Goal: Task Accomplishment & Management: Manage account settings

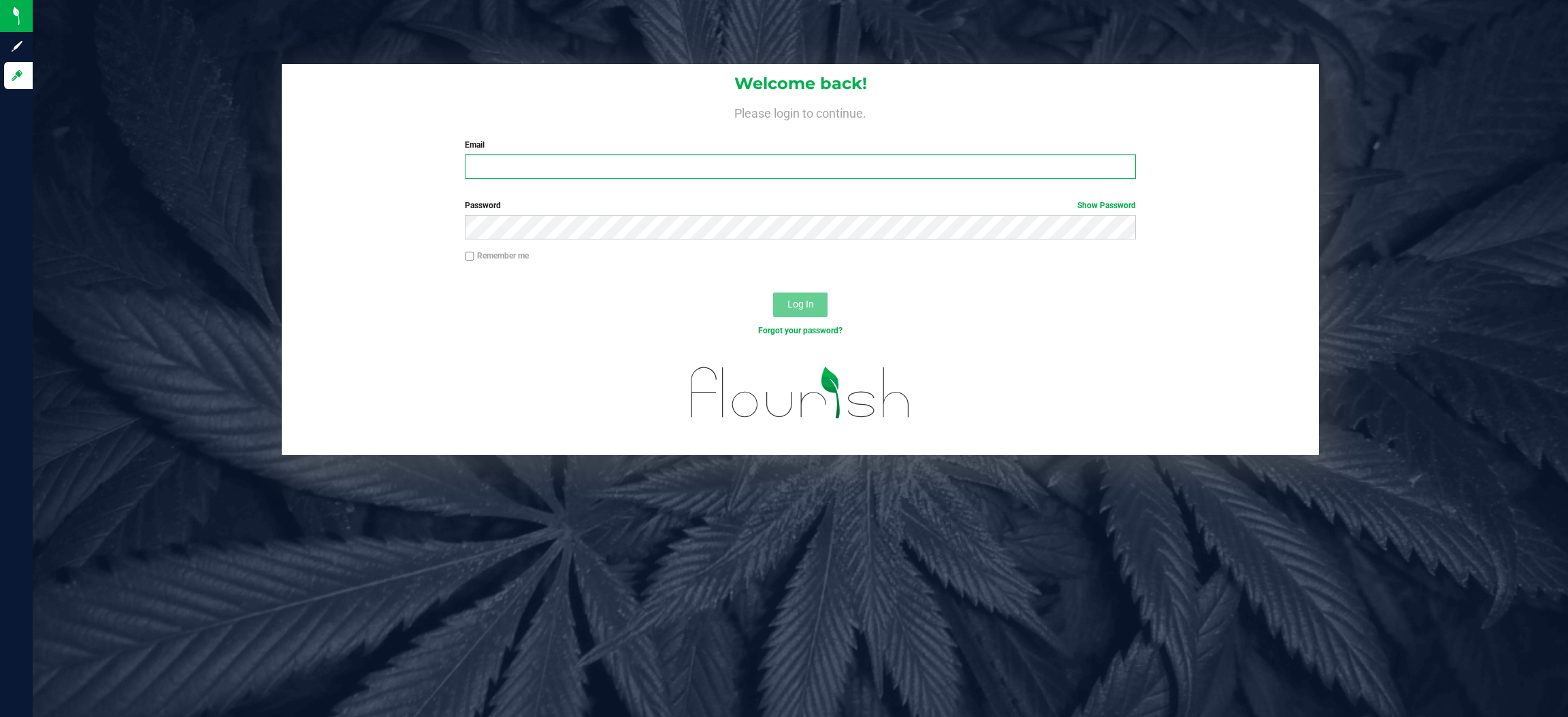
click at [477, 172] on input "Email" at bounding box center [800, 166] width 671 height 24
type input "[EMAIL_ADDRESS][DOMAIN_NAME]"
click at [773, 292] on button "Log In" at bounding box center [800, 305] width 54 height 24
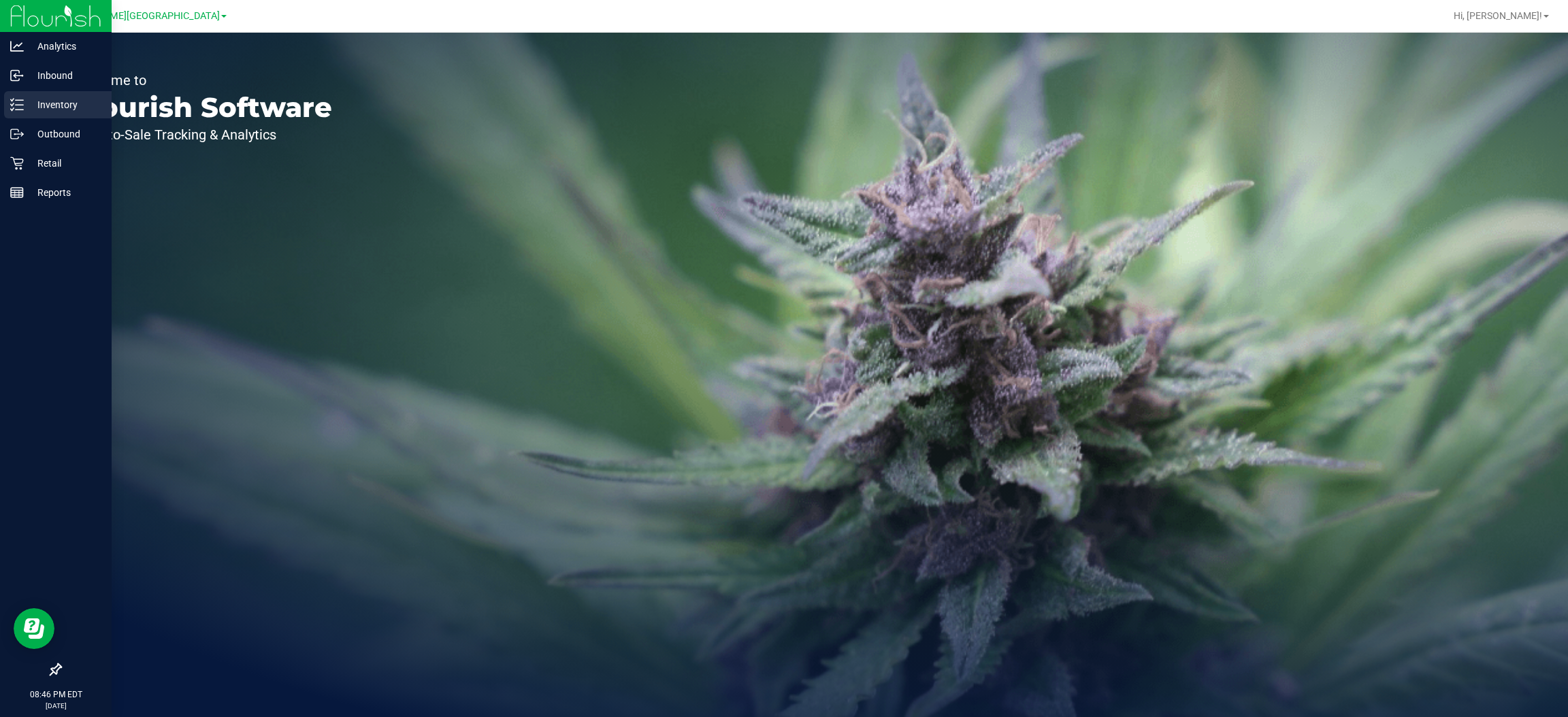
click at [69, 117] on div "Inventory" at bounding box center [57, 105] width 108 height 27
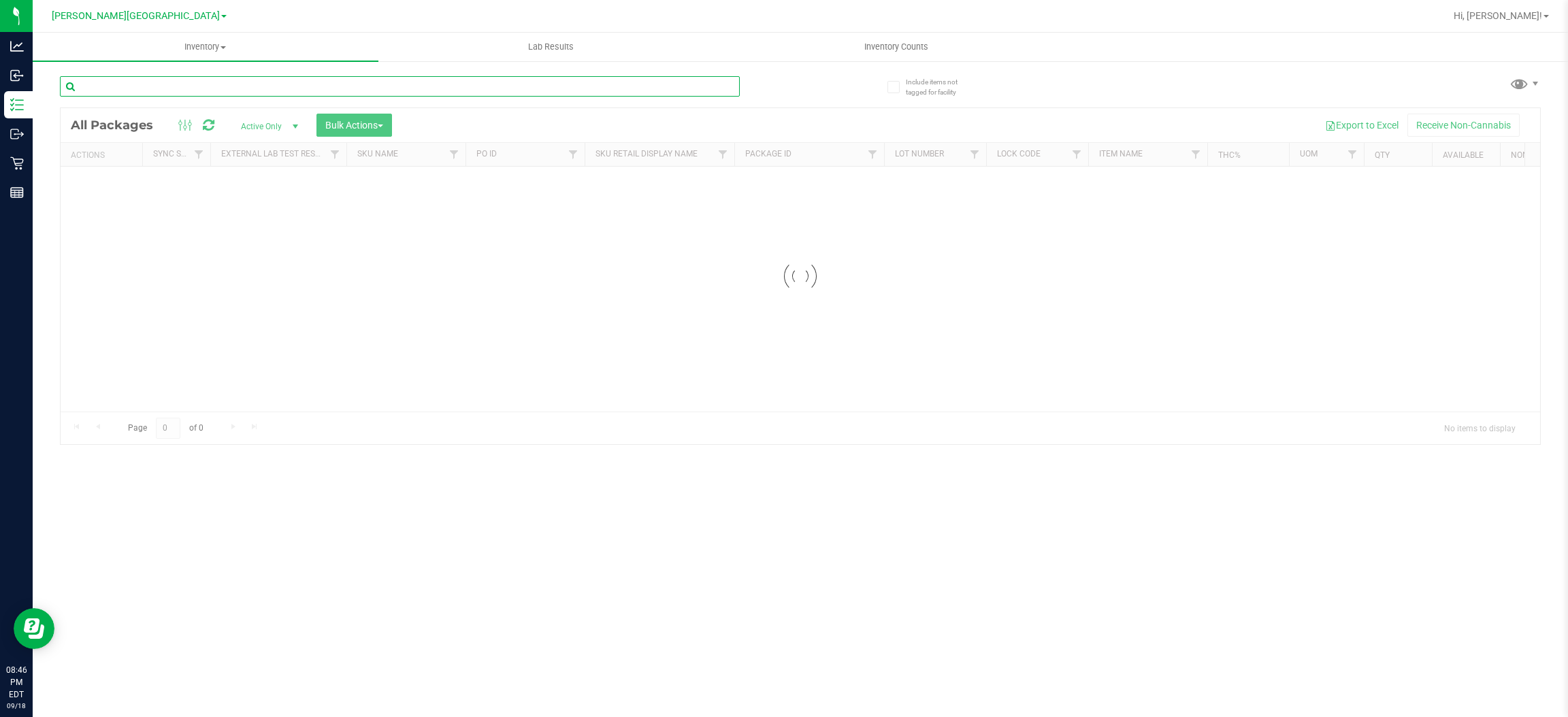
click at [222, 85] on div "Inventory All packages All inventory Waste log Create inventory Lab Results Inv…" at bounding box center [800, 375] width 1535 height 685
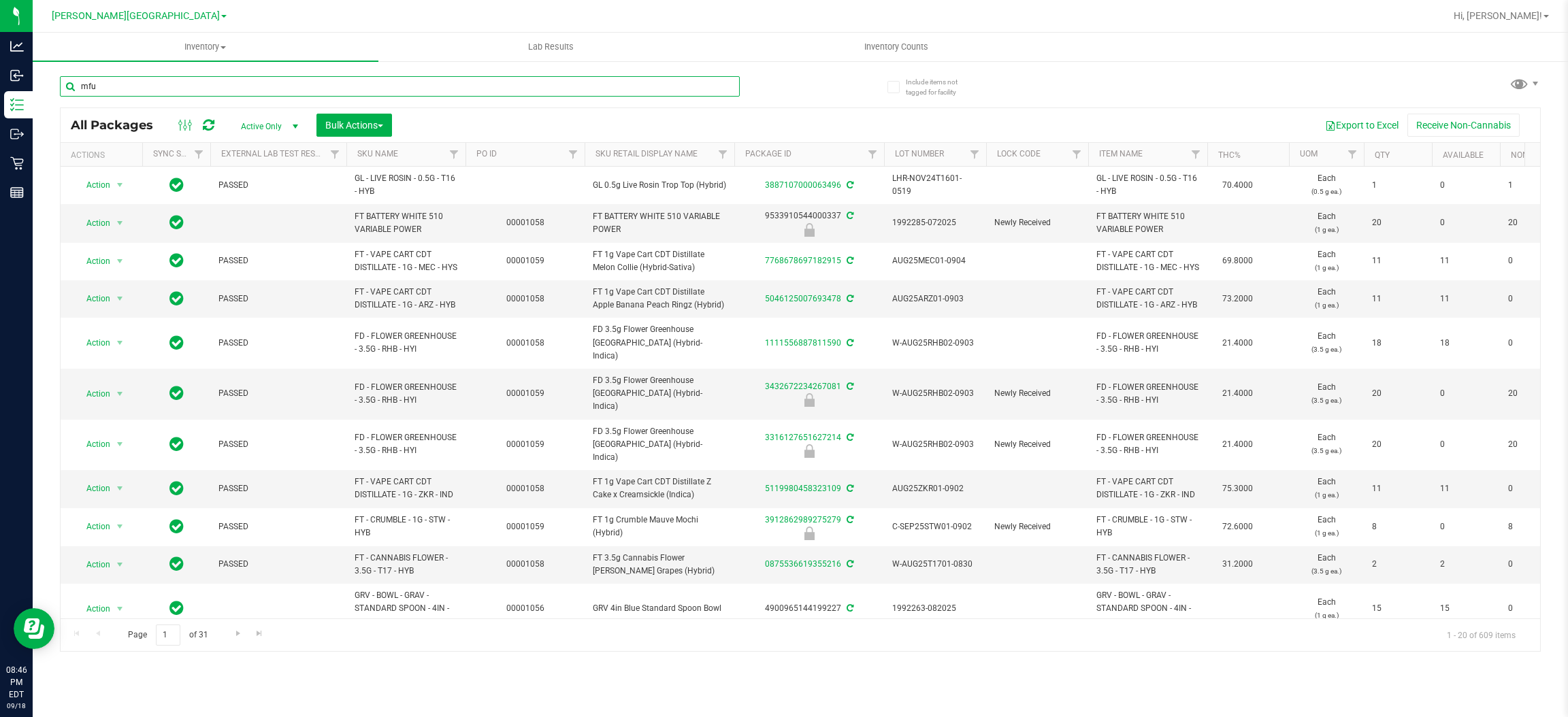
type input "mfu"
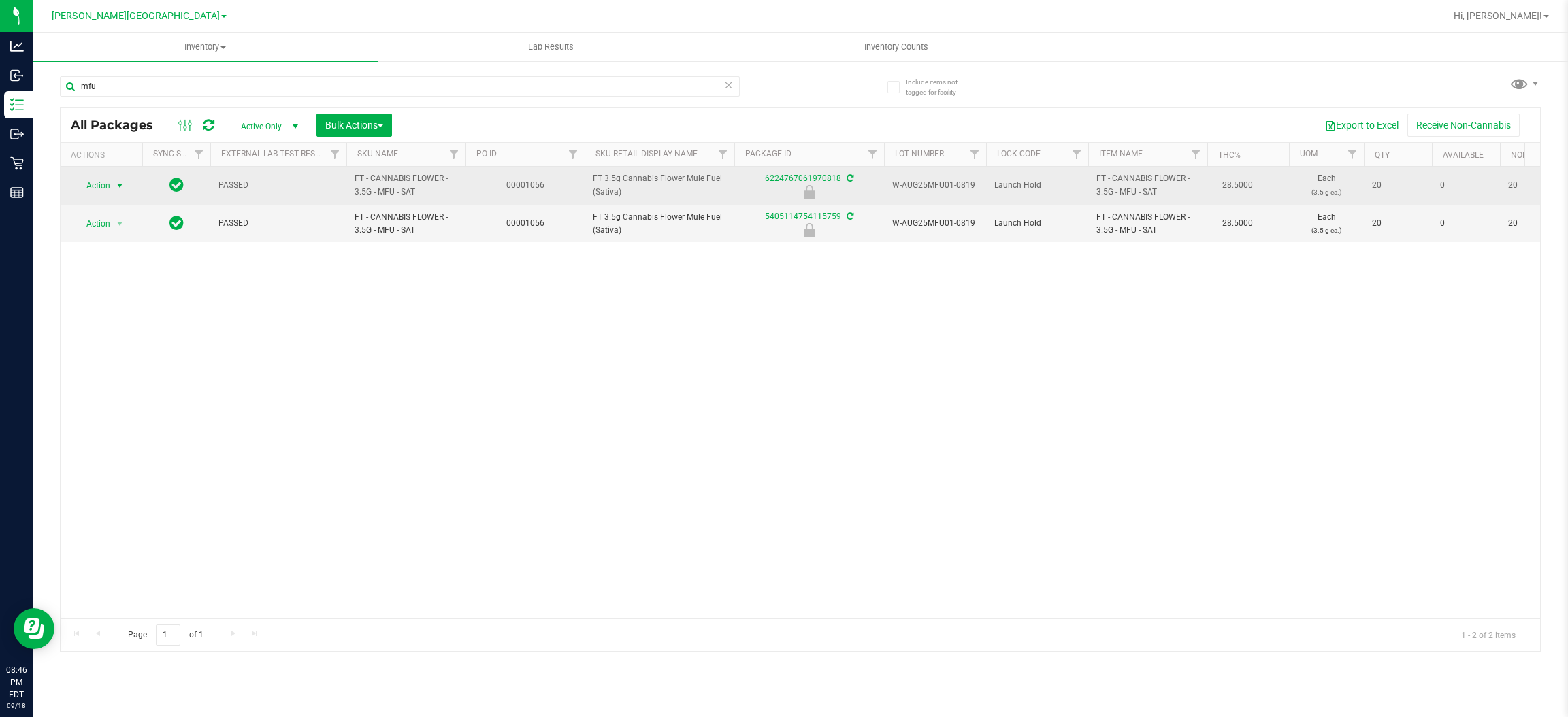
click at [121, 185] on span "select" at bounding box center [120, 186] width 11 height 11
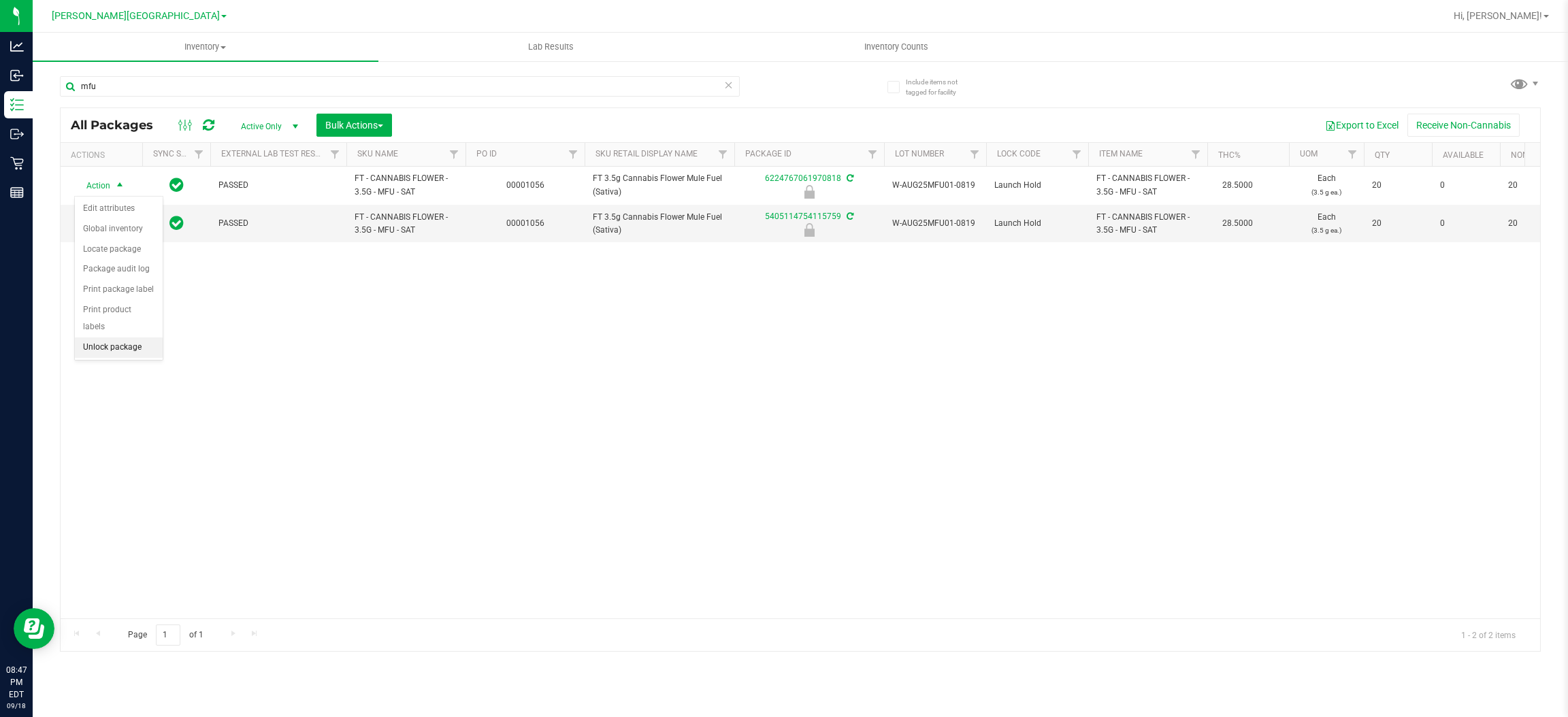
click at [117, 338] on li "Unlock package" at bounding box center [118, 347] width 88 height 21
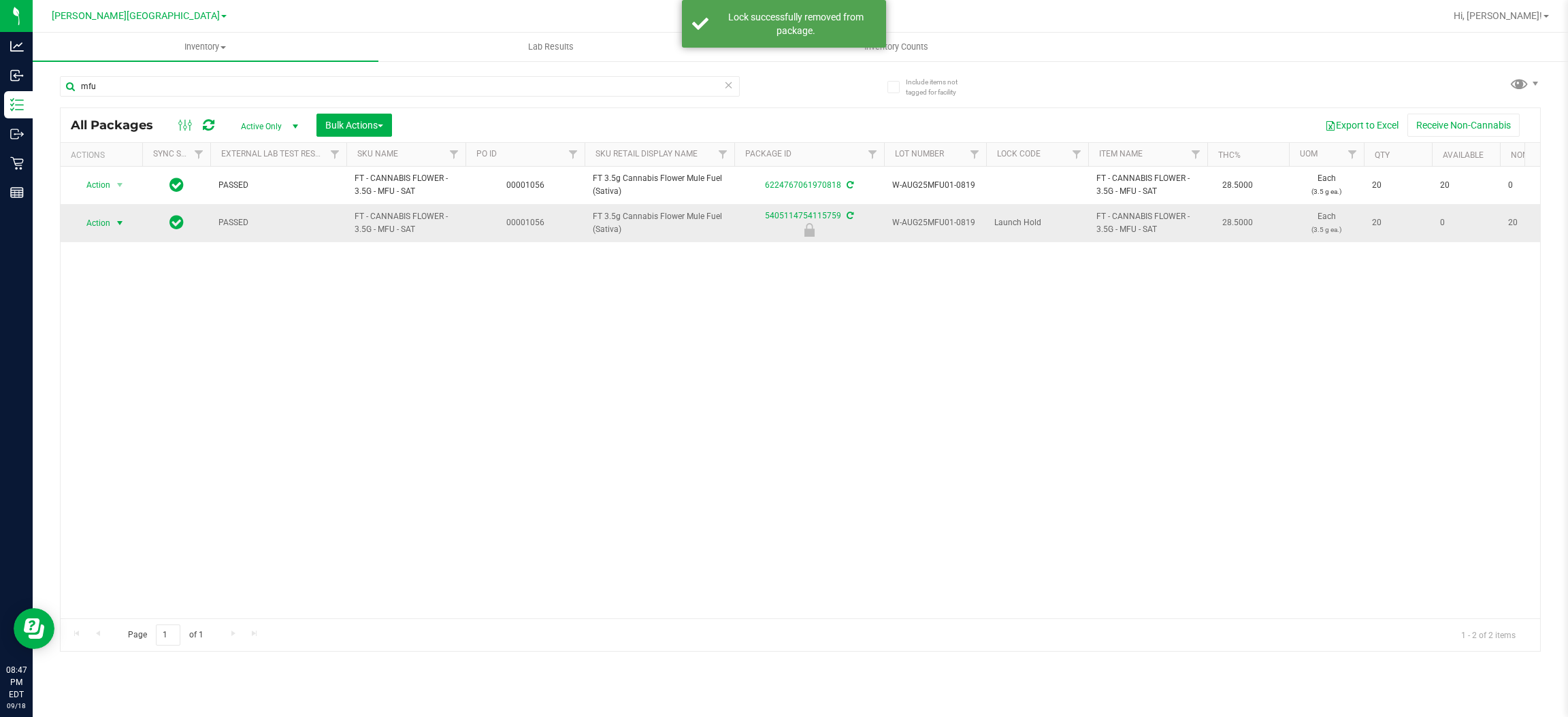
click at [92, 228] on span "Action" at bounding box center [92, 223] width 37 height 19
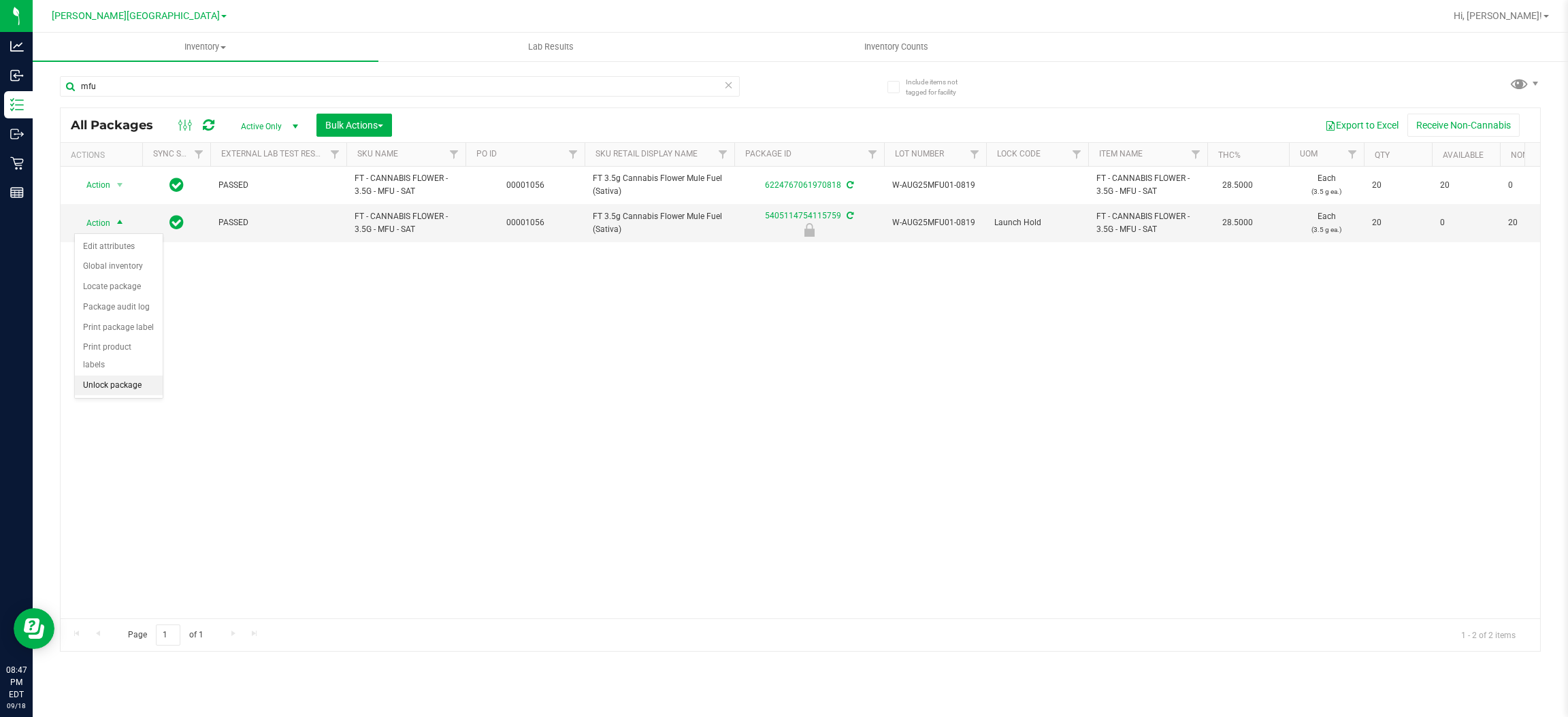
click at [124, 376] on li "Unlock package" at bounding box center [118, 386] width 88 height 21
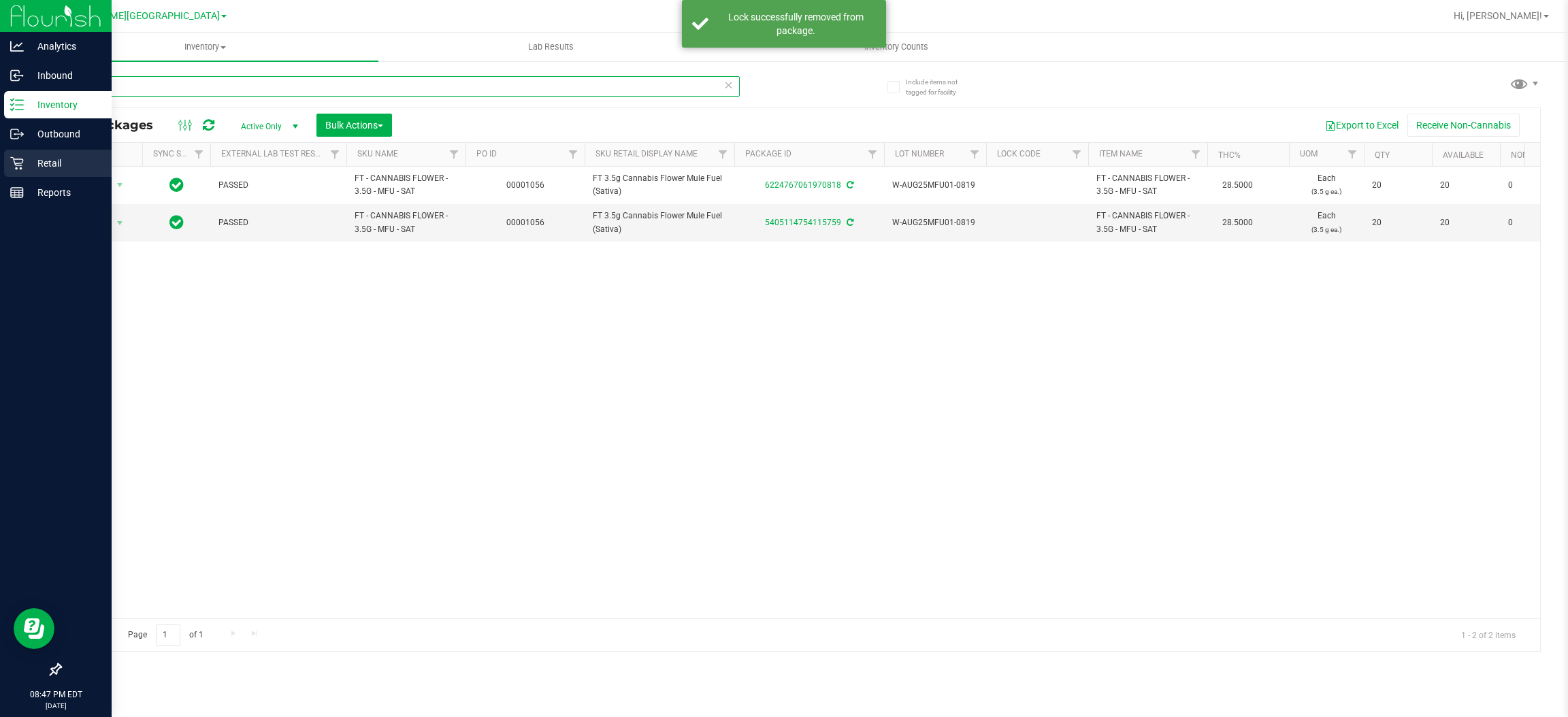
drag, startPoint x: 130, startPoint y: 89, endPoint x: 10, endPoint y: 153, distance: 136.0
click at [0, 144] on div "Analytics Inbound Inventory Outbound Retail Reports 08:47 PM EDT 09/18/2025 09/…" at bounding box center [784, 358] width 1568 height 717
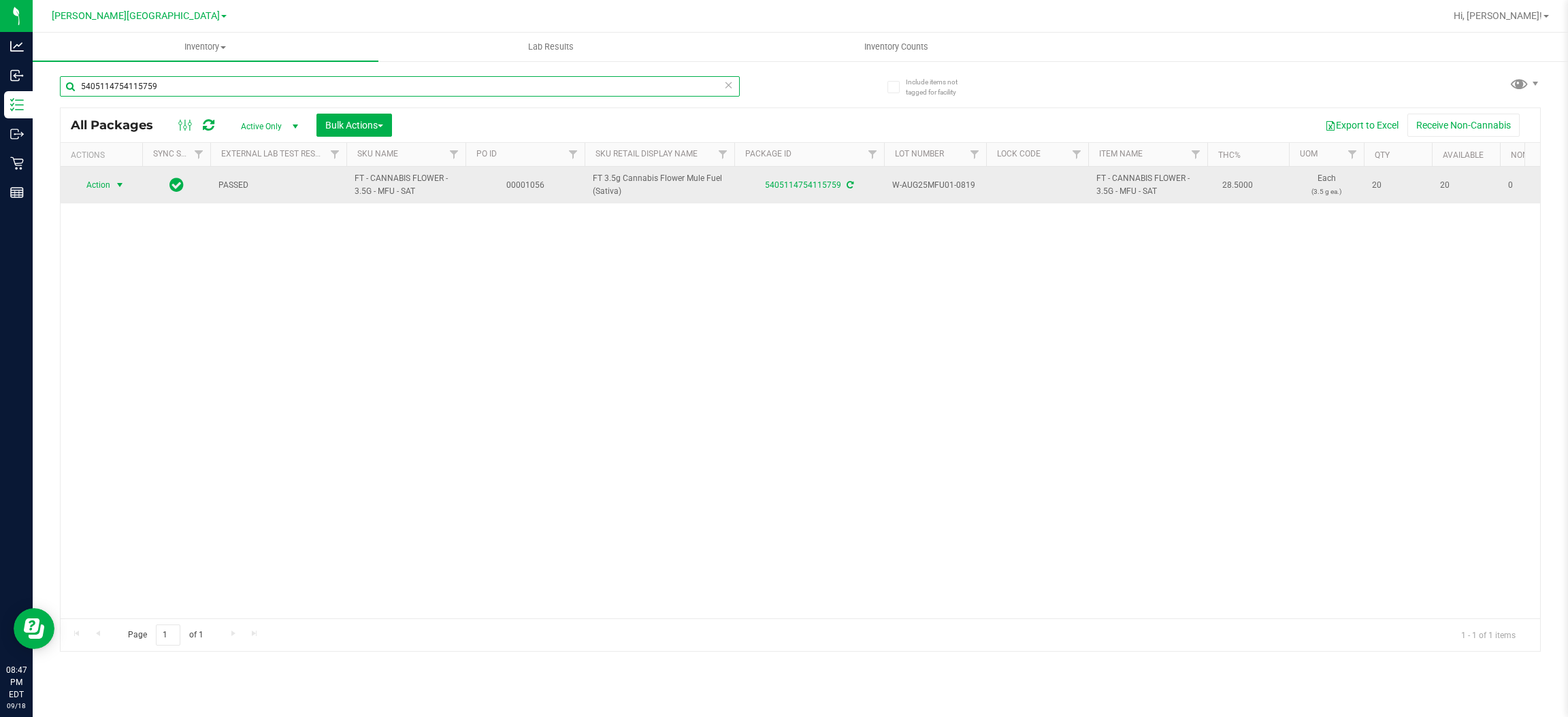
type input "5405114754115759"
click at [109, 185] on span "Action" at bounding box center [92, 185] width 37 height 19
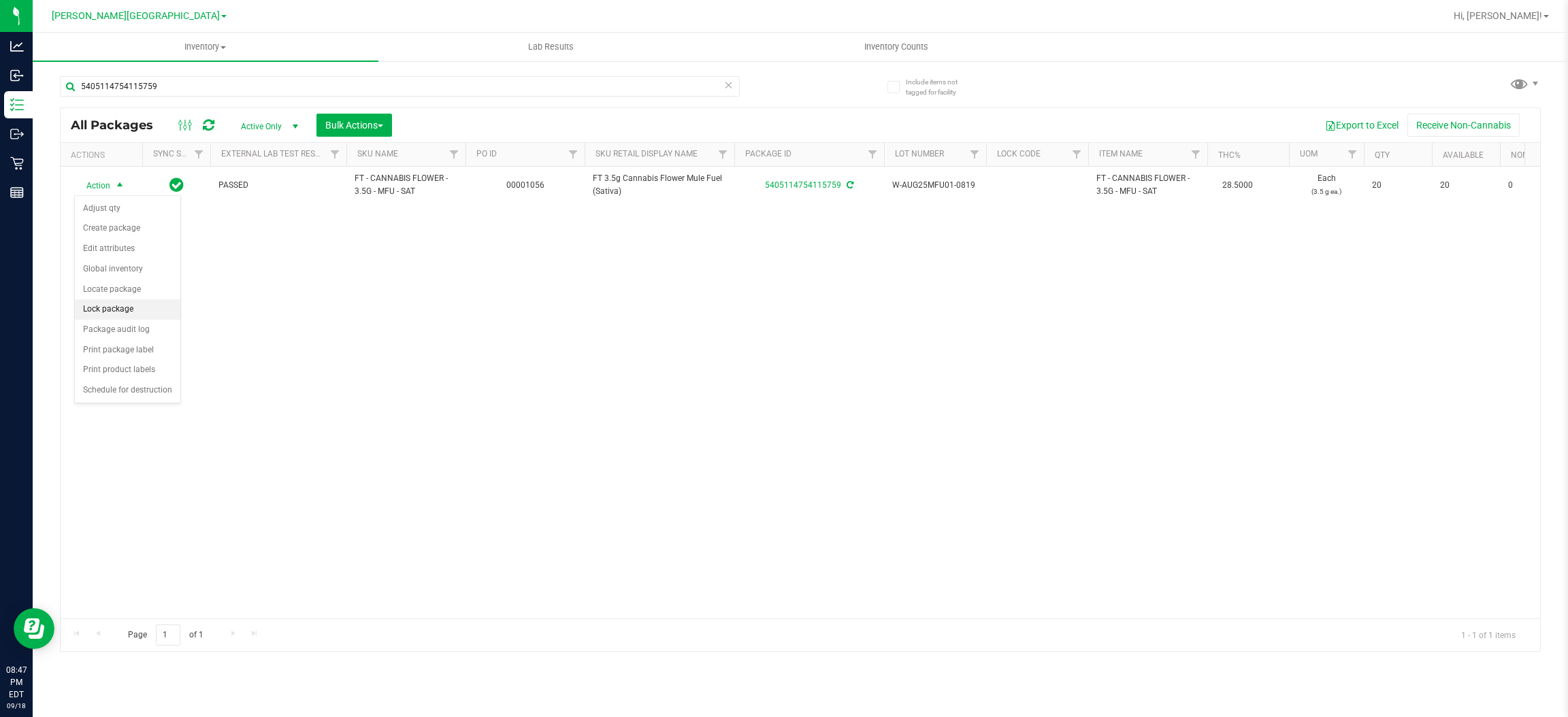
click at [116, 316] on li "Lock package" at bounding box center [127, 309] width 105 height 21
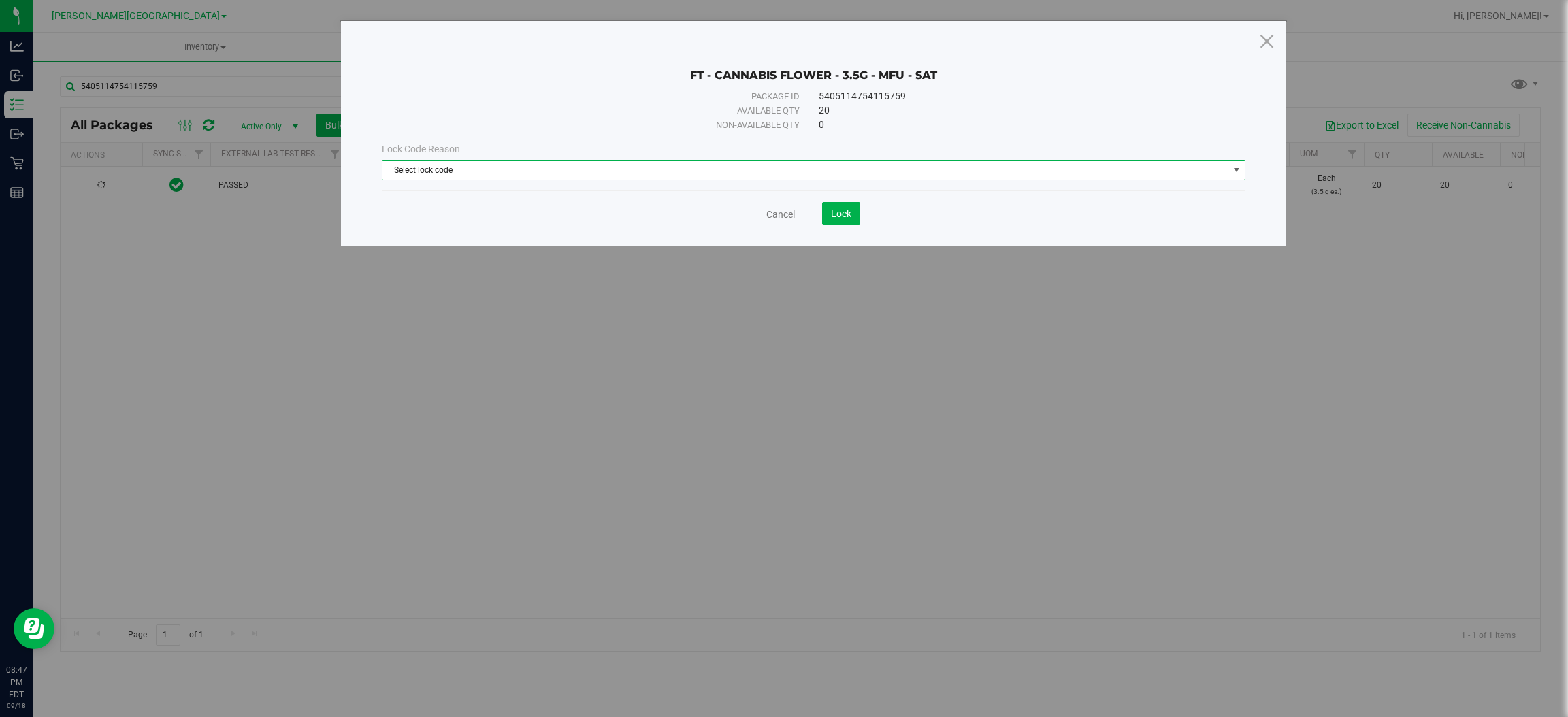
click at [598, 170] on span "Select lock code" at bounding box center [805, 170] width 845 height 19
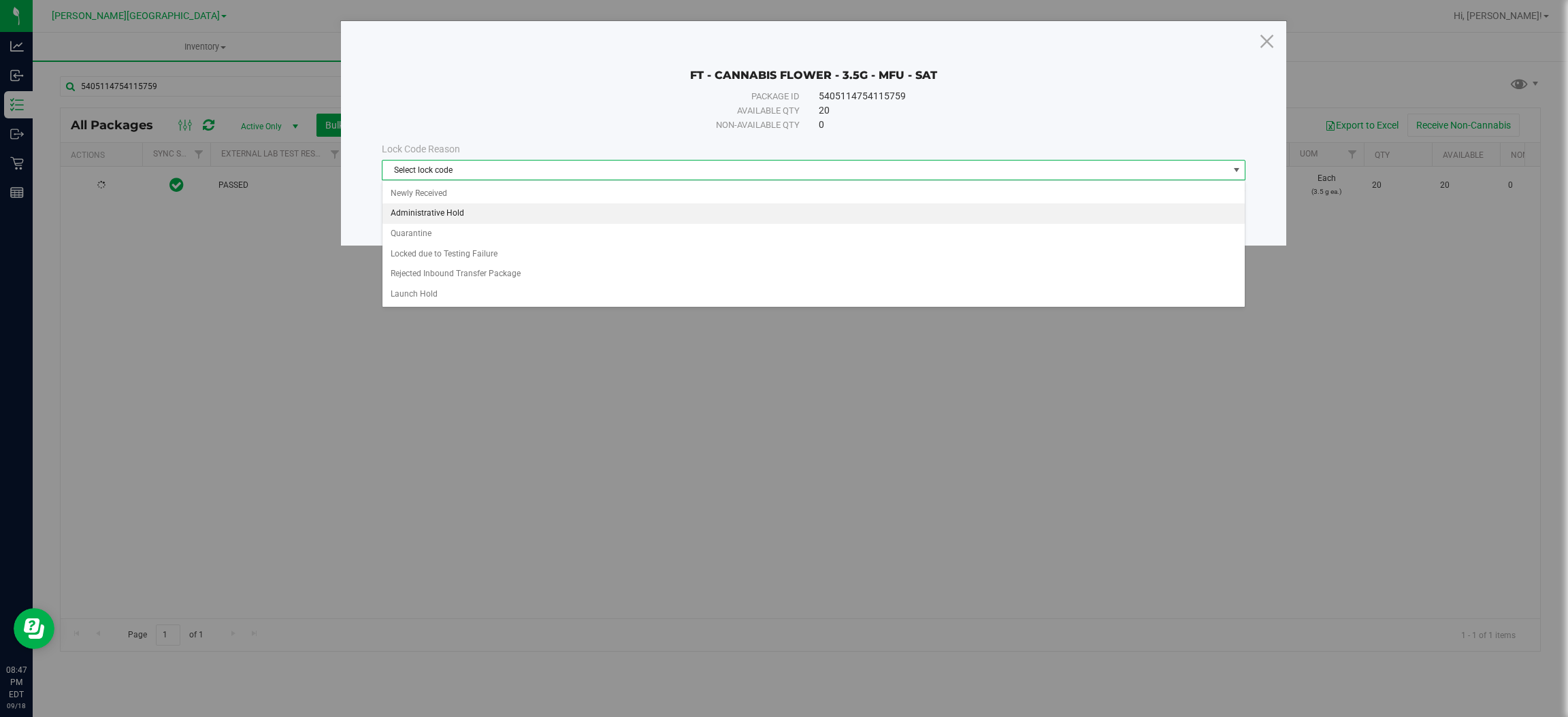
click at [550, 215] on li "Administrative Hold" at bounding box center [813, 214] width 862 height 21
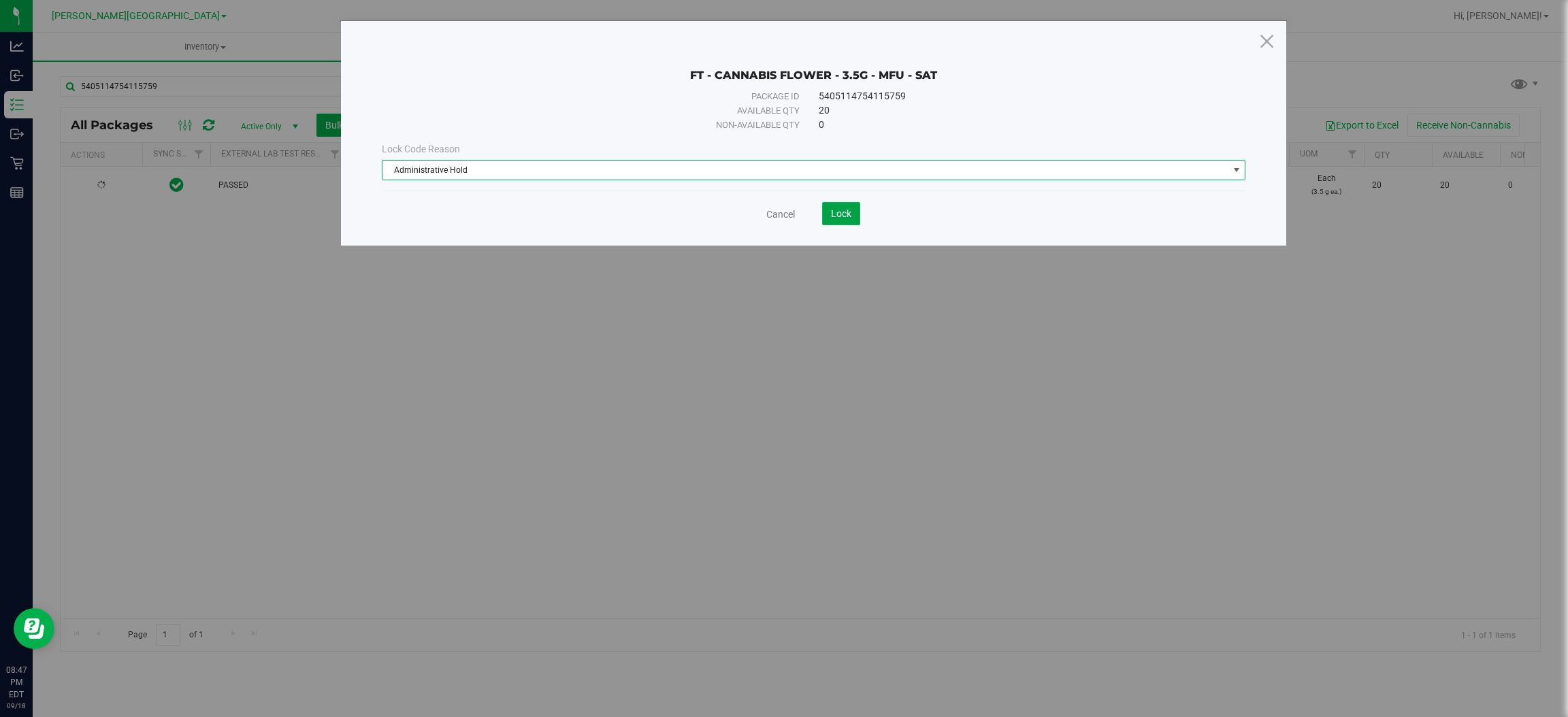
click at [843, 209] on span "Lock" at bounding box center [840, 214] width 21 height 11
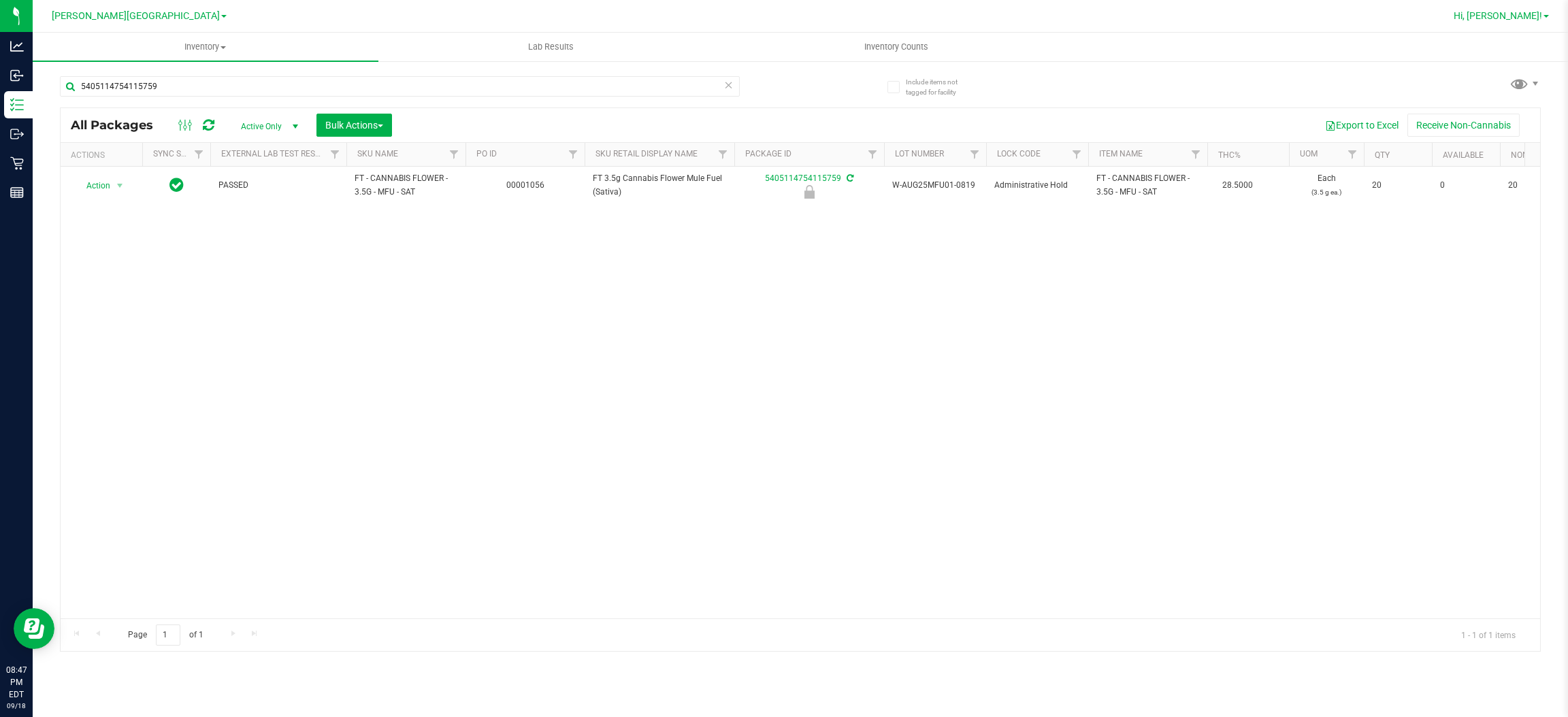
click at [1528, 18] on span "Hi, [PERSON_NAME]!" at bounding box center [1498, 15] width 89 height 11
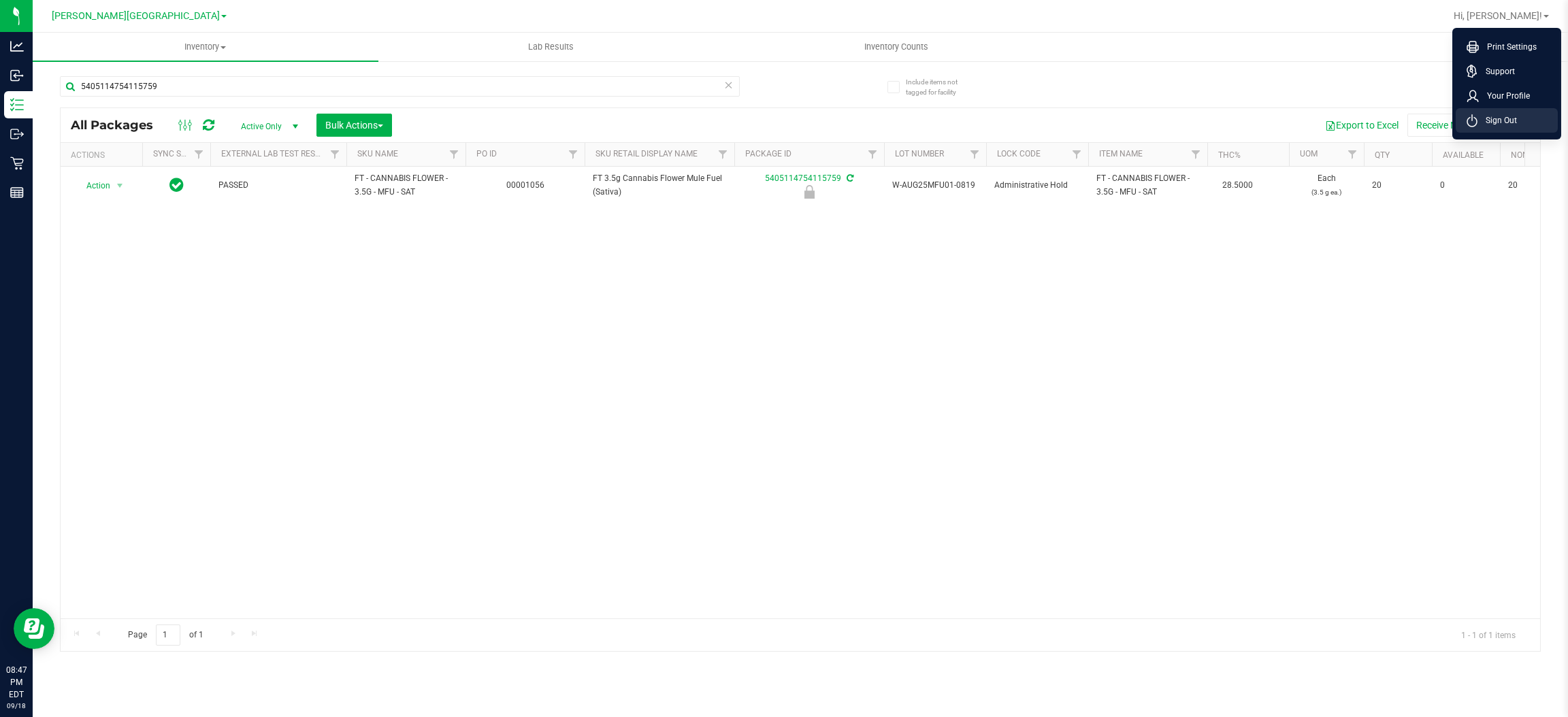
click at [1489, 122] on span "Sign Out" at bounding box center [1497, 121] width 40 height 14
